Goal: Task Accomplishment & Management: Manage account settings

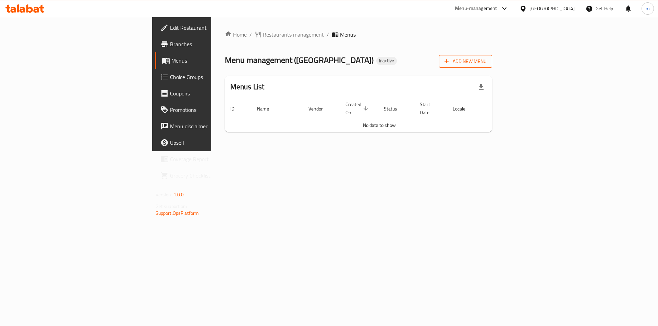
click at [486, 63] on span "Add New Menu" at bounding box center [465, 61] width 42 height 9
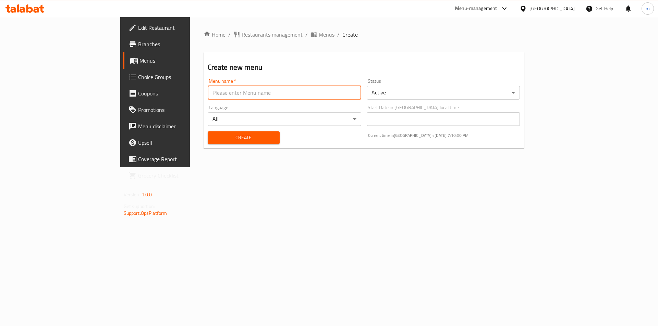
click at [230, 97] on input "text" at bounding box center [284, 93] width 153 height 14
type input "8/10"
click at [217, 136] on span "Create" at bounding box center [243, 138] width 61 height 9
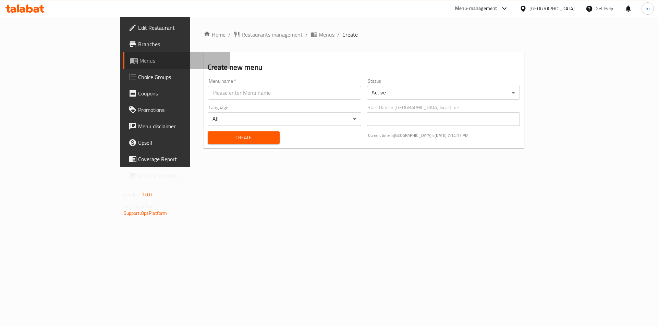
click at [139, 62] on span "Menus" at bounding box center [181, 61] width 85 height 8
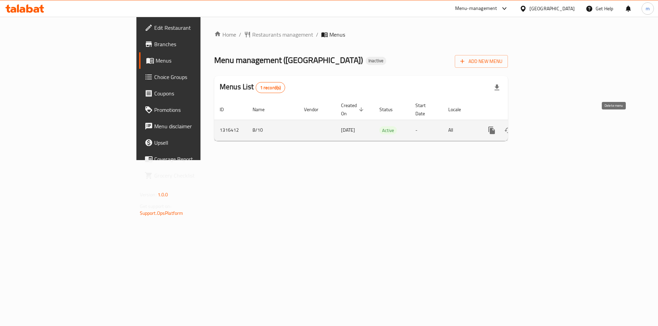
click at [528, 126] on icon "enhanced table" at bounding box center [524, 130] width 8 height 8
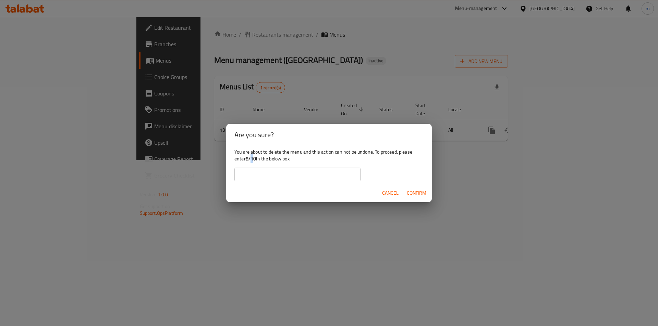
drag, startPoint x: 255, startPoint y: 158, endPoint x: 248, endPoint y: 159, distance: 7.5
click at [250, 159] on b "8/10" at bounding box center [251, 158] width 11 height 9
drag, startPoint x: 247, startPoint y: 159, endPoint x: 258, endPoint y: 161, distance: 11.5
click at [258, 161] on div "You are about to delete the menu and this action can not be undone. To proceed,…" at bounding box center [329, 165] width 206 height 38
copy div "8/10"
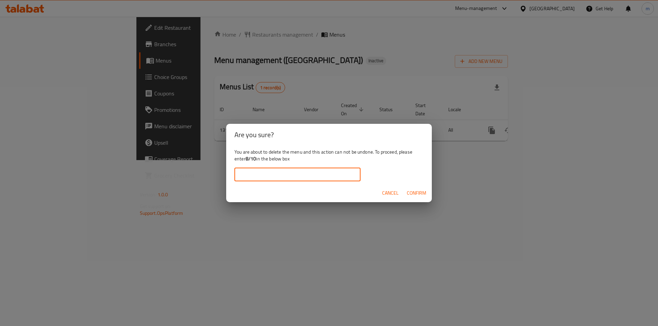
click at [246, 172] on input "text" at bounding box center [297, 175] width 126 height 14
paste input "8/10"
type input "8/10"
click at [412, 192] on span "Confirm" at bounding box center [417, 193] width 20 height 9
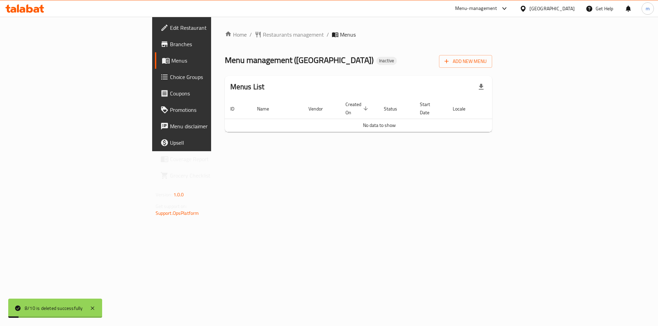
click at [171, 60] on span "Menus" at bounding box center [213, 61] width 85 height 8
click at [170, 30] on span "Edit Restaurant" at bounding box center [213, 28] width 87 height 8
